Goal: Information Seeking & Learning: Learn about a topic

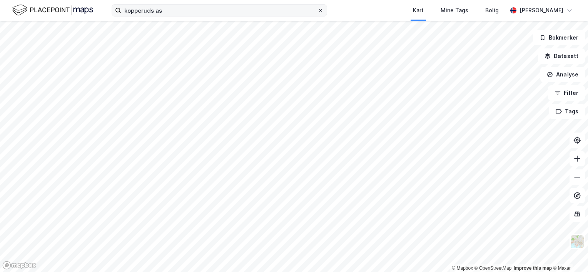
click at [320, 11] on icon at bounding box center [320, 10] width 3 height 3
click at [317, 11] on input "kopperuds as" at bounding box center [219, 11] width 196 height 12
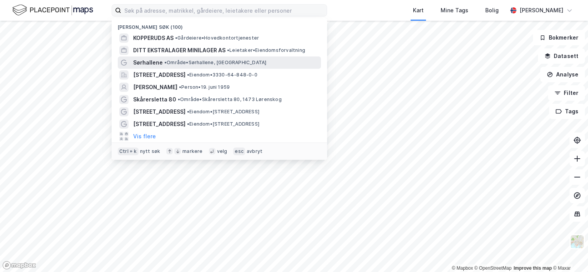
click at [153, 63] on span "Sørhallene" at bounding box center [148, 62] width 30 height 9
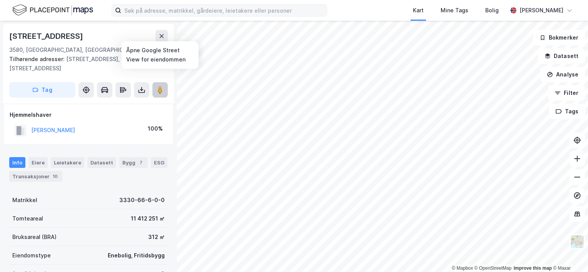
click at [161, 86] on image at bounding box center [160, 90] width 5 height 8
